Goal: Use online tool/utility: Utilize a website feature to perform a specific function

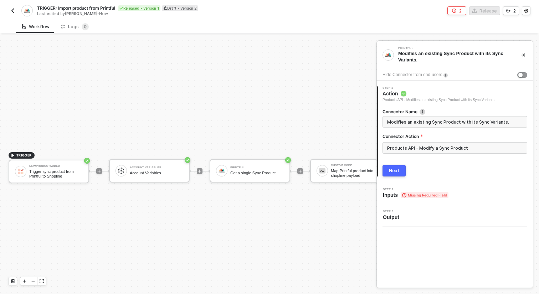
scroll to position [13, 710]
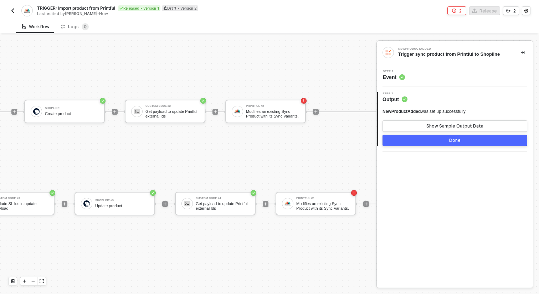
scroll to position [13, 695]
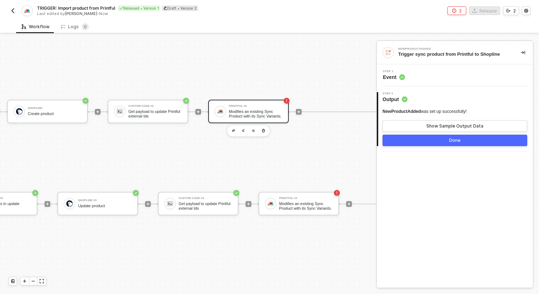
click at [260, 122] on div "Printful #2 Modifies an existing Sync Product with its Sync Variants." at bounding box center [248, 112] width 81 height 24
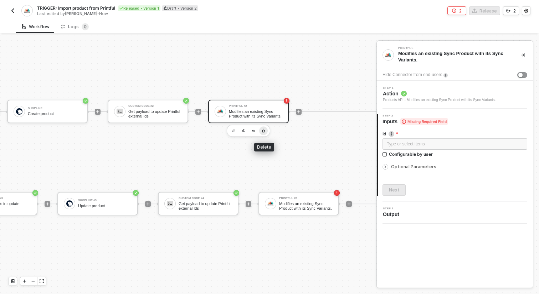
click at [263, 131] on icon "button" at bounding box center [263, 131] width 4 height 6
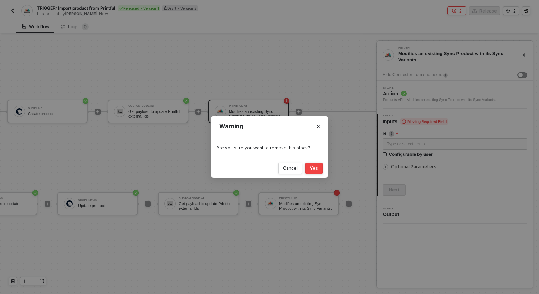
click at [316, 171] on button "Yes" at bounding box center [313, 167] width 17 height 11
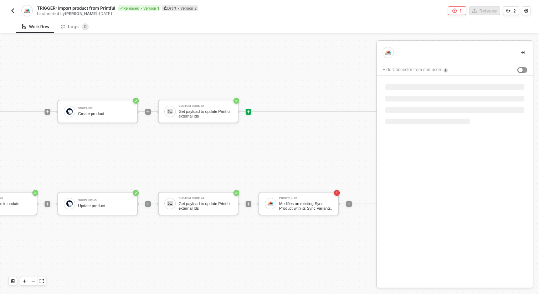
click at [250, 109] on div at bounding box center [249, 112] width 6 height 6
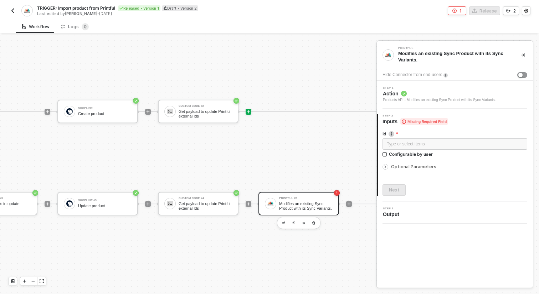
click at [249, 110] on icon "icon-play" at bounding box center [248, 111] width 4 height 4
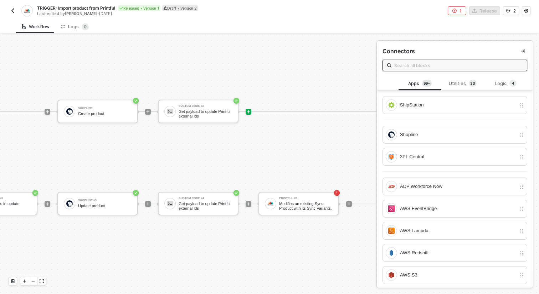
click at [426, 63] on input "text" at bounding box center [458, 65] width 128 height 8
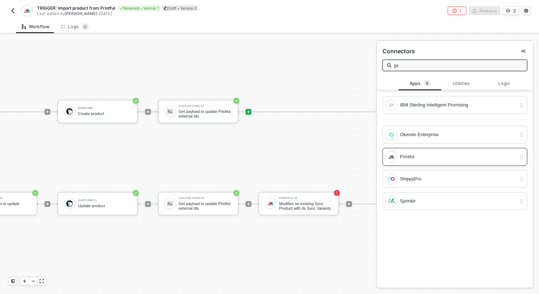
type input "pr"
click at [416, 155] on div "Printful" at bounding box center [458, 157] width 116 height 8
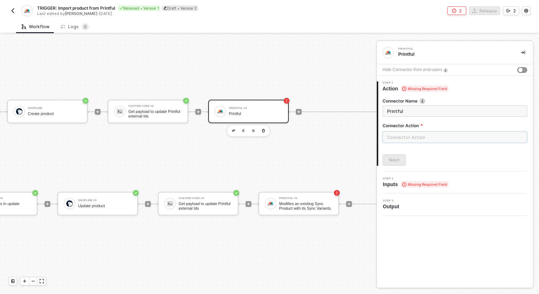
click at [415, 137] on input "text" at bounding box center [455, 136] width 145 height 11
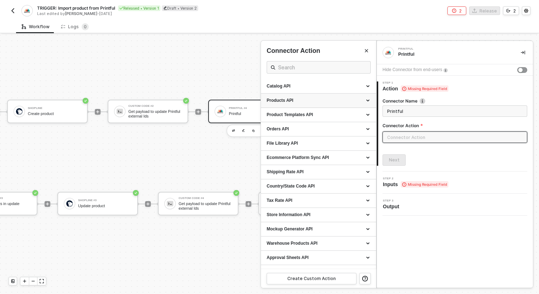
click at [346, 100] on div "Products API" at bounding box center [319, 100] width 104 height 6
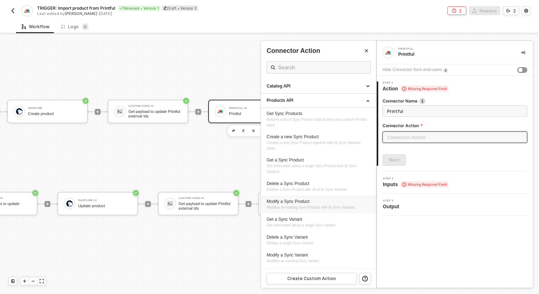
click at [313, 204] on div "Modify a Sync Product Modifies an existing Sync Product with its Sync Variants." at bounding box center [319, 204] width 104 height 12
type input "Modifies an existing Sync Product with its Sync Variants."
type input "Products API - Modify a Sync Product"
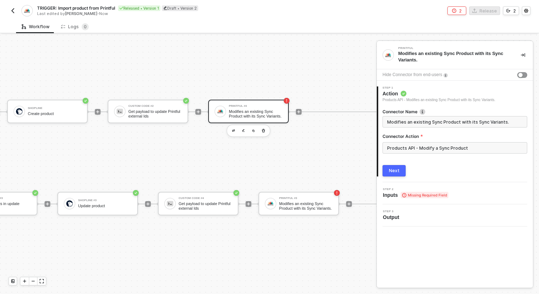
click at [394, 170] on div "Next" at bounding box center [394, 171] width 11 height 6
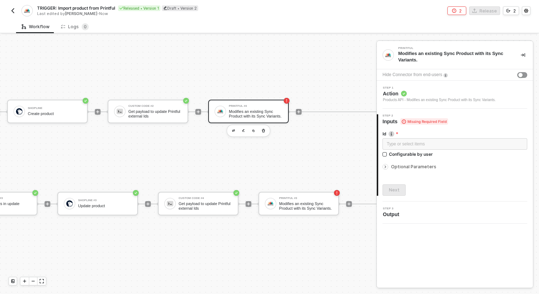
click at [423, 163] on div "Optional Parameters" at bounding box center [455, 167] width 145 height 8
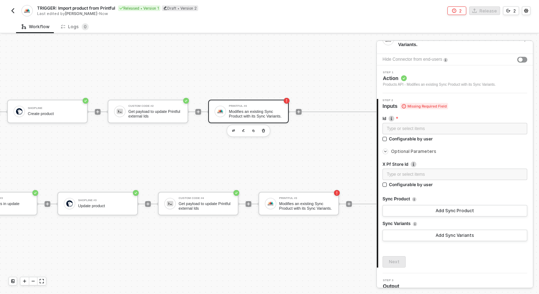
scroll to position [23, 0]
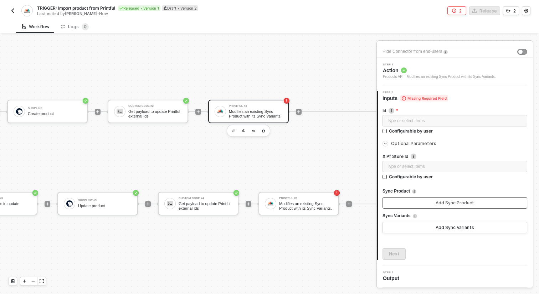
click at [442, 205] on div "Add Sync Product" at bounding box center [455, 203] width 39 height 6
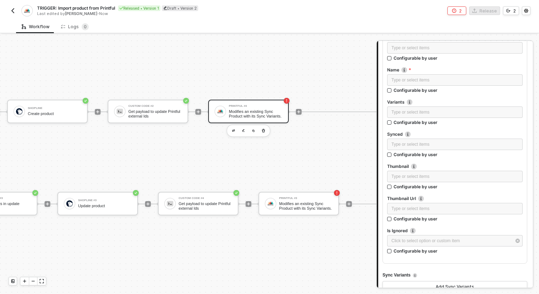
scroll to position [281, 0]
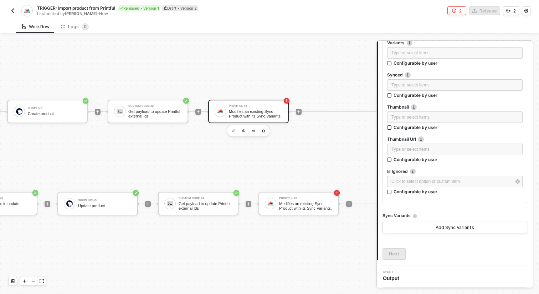
click at [442, 235] on div "Id Type or select items ﻿ Configurable by user Optional Parameters X Pf Store I…" at bounding box center [455, 51] width 145 height 416
click at [440, 228] on div "Add Sync Variants" at bounding box center [455, 227] width 39 height 6
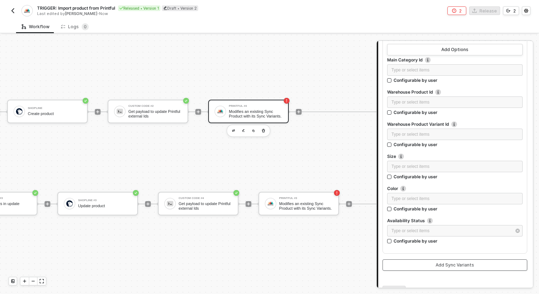
scroll to position [1625, 0]
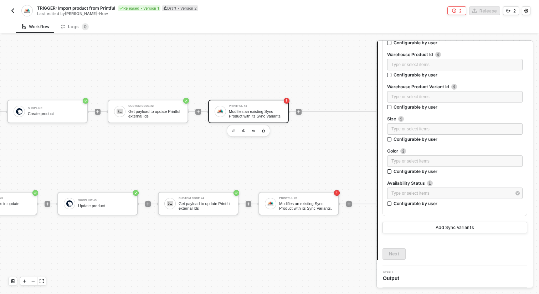
click at [301, 200] on div "Printful #3 Modifies an existing Sync Product with its Sync Variants." at bounding box center [305, 204] width 53 height 14
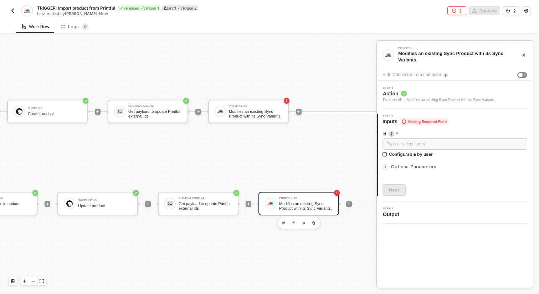
click at [397, 168] on span "Optional Parameters" at bounding box center [413, 166] width 45 height 5
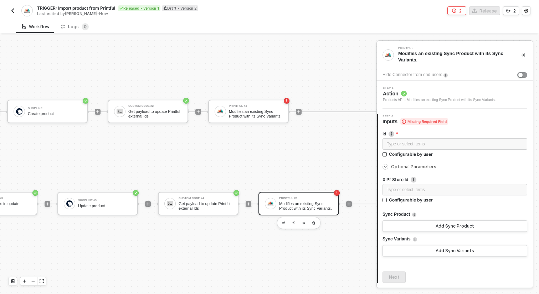
scroll to position [0, 0]
click at [453, 172] on div "X Pf Store Id Type or select items ﻿ Configurable by user Sync Product Add Sync…" at bounding box center [455, 213] width 145 height 86
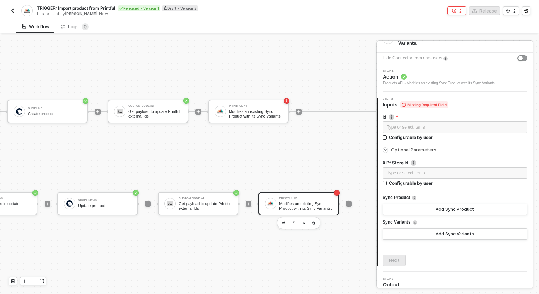
scroll to position [23, 0]
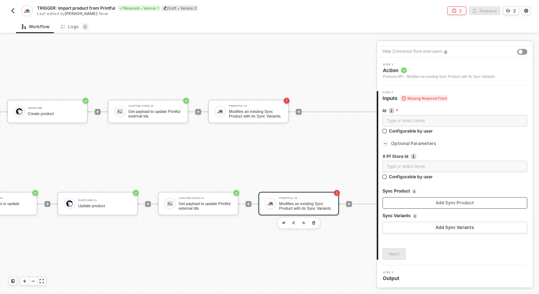
click at [445, 201] on div "Add Sync Product" at bounding box center [455, 203] width 39 height 6
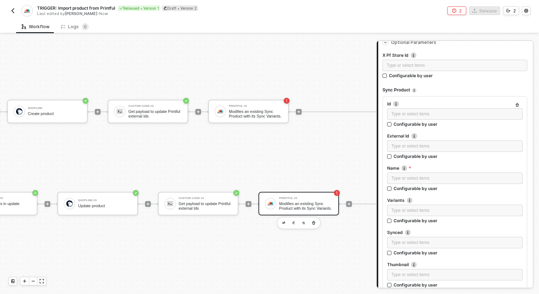
scroll to position [97, 0]
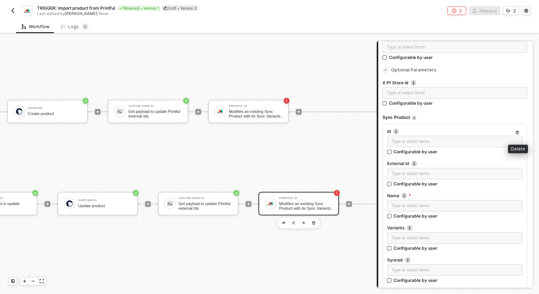
click at [516, 132] on icon "button" at bounding box center [517, 133] width 3 height 4
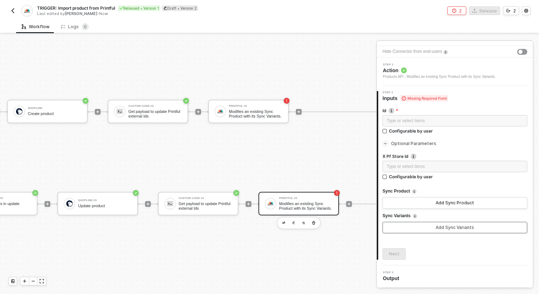
click at [457, 225] on div "Add Sync Variants" at bounding box center [455, 227] width 39 height 6
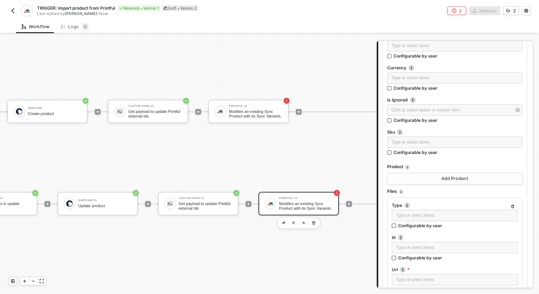
scroll to position [410, 0]
click at [511, 205] on icon "button" at bounding box center [512, 206] width 3 height 4
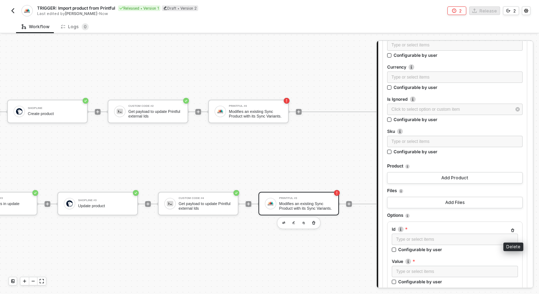
click at [511, 232] on button "button" at bounding box center [513, 230] width 9 height 9
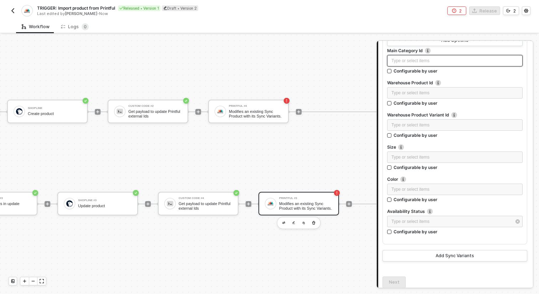
scroll to position [600, 0]
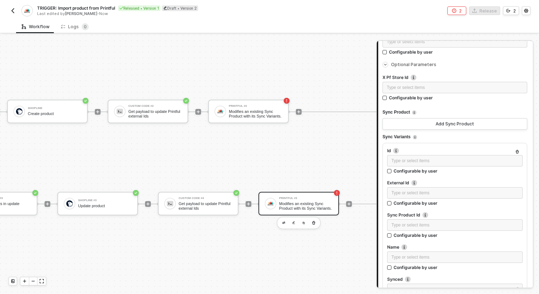
scroll to position [102, 0]
click at [209, 160] on div "TRUE Shopline Create product Custom Code #2 Get payload to update Printful exte…" at bounding box center [148, 157] width 474 height 93
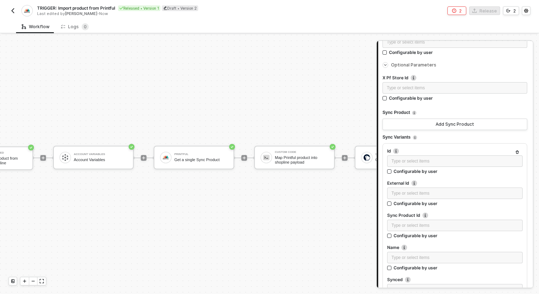
scroll to position [13, 0]
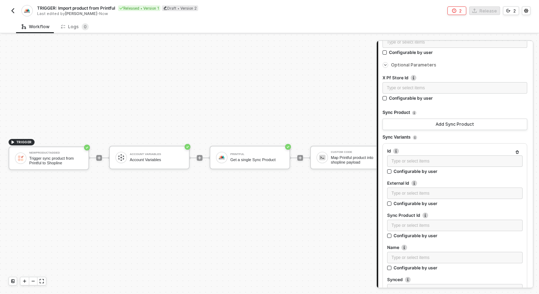
click at [17, 10] on div "TRIGGER: Import product from Printful Released • Version 1 Draft • Version 2 La…" at bounding box center [139, 10] width 261 height 11
click at [12, 9] on img "button" at bounding box center [13, 11] width 6 height 6
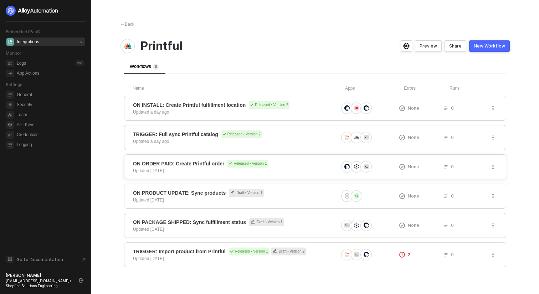
click at [198, 175] on div "ON ORDER PAID: Create Printful order Released • Version 1 Updated 5 days ago No…" at bounding box center [315, 166] width 382 height 25
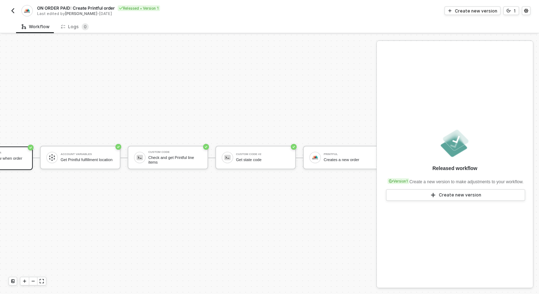
scroll to position [13, 67]
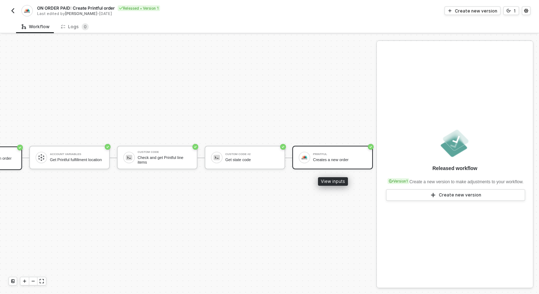
click at [326, 165] on div "Printful Creates a new order" at bounding box center [332, 158] width 81 height 24
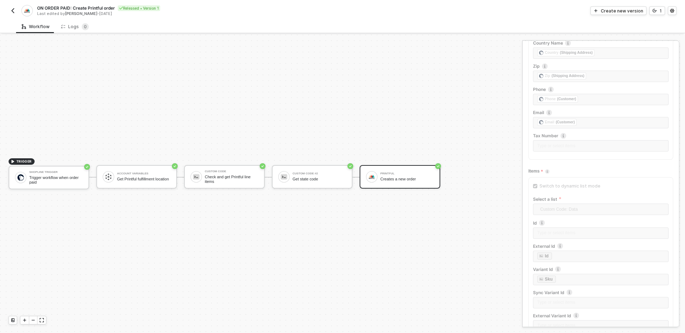
scroll to position [233, 0]
